Goal: Task Accomplishment & Management: Manage account settings

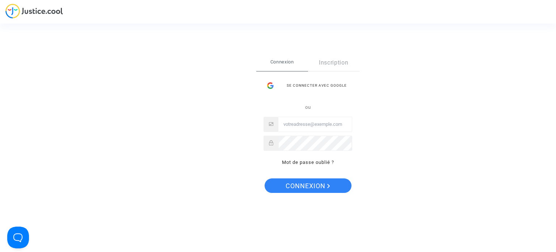
type input "fallet.sebastien@gmail.com"
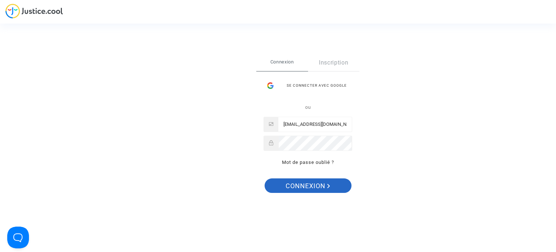
click at [305, 190] on span "Connexion" at bounding box center [308, 185] width 45 height 15
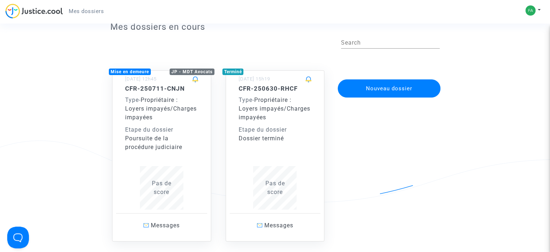
scroll to position [36, 0]
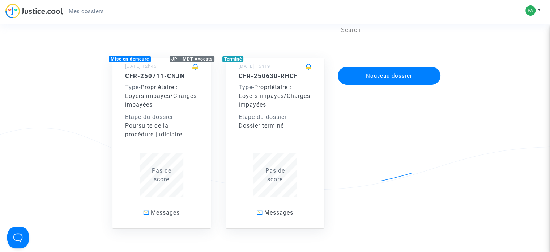
click at [166, 174] on div "Pas de score" at bounding box center [161, 174] width 73 height 17
